Goal: Information Seeking & Learning: Learn about a topic

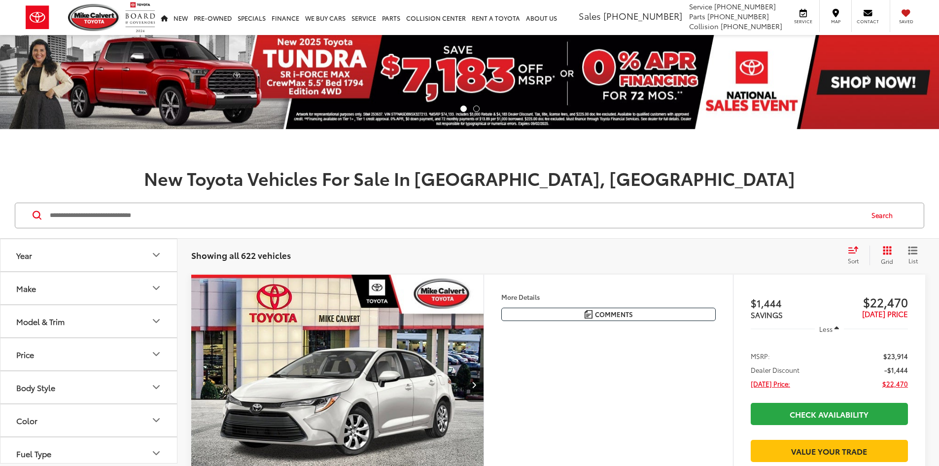
click at [200, 209] on input "Search by Make, Model, or Keyword" at bounding box center [456, 216] width 814 height 24
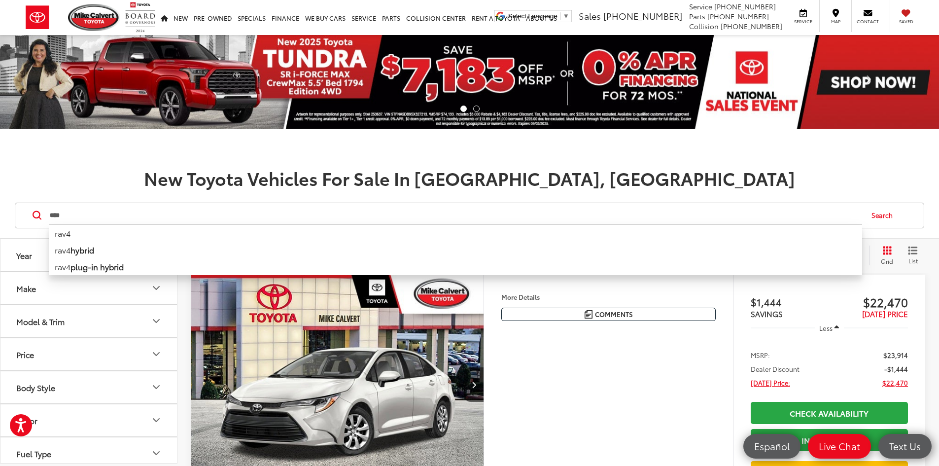
type input "****"
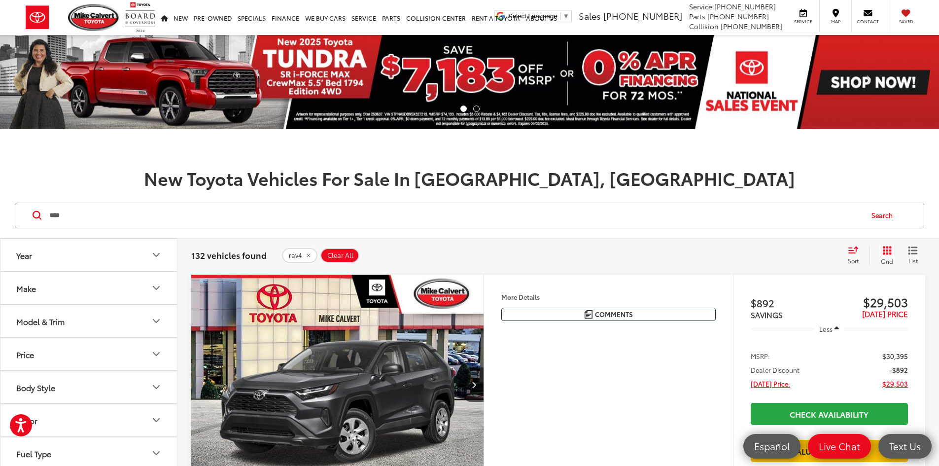
scroll to position [247, 0]
